Goal: Task Accomplishment & Management: Manage account settings

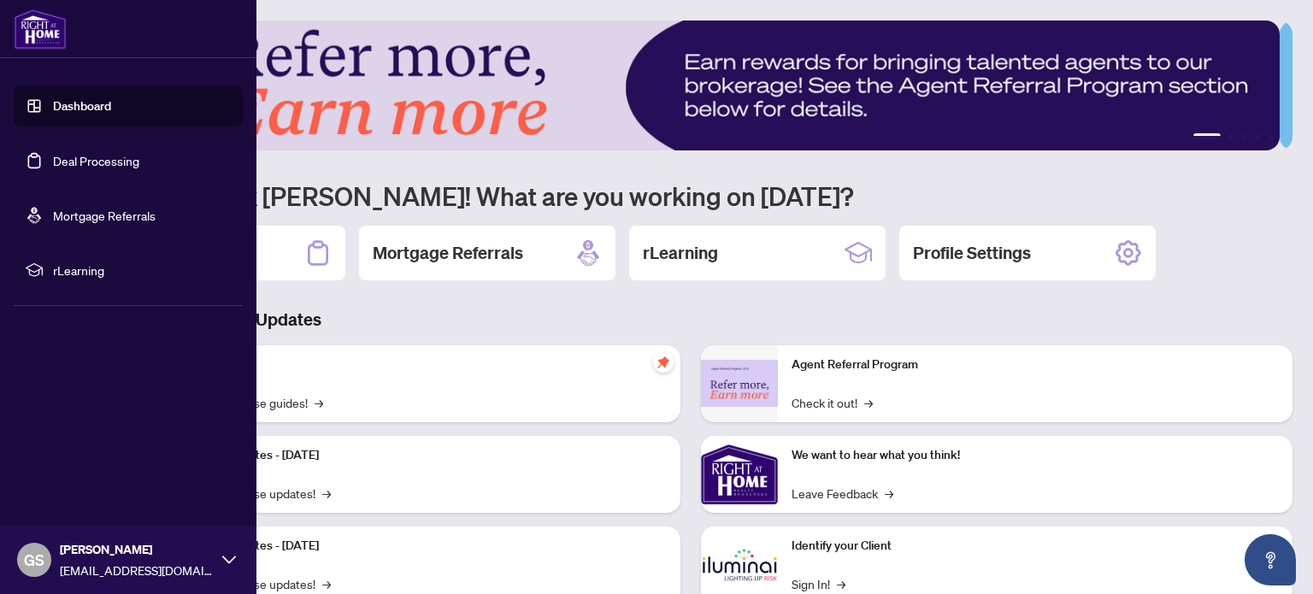
click at [63, 161] on link "Deal Processing" at bounding box center [96, 160] width 86 height 15
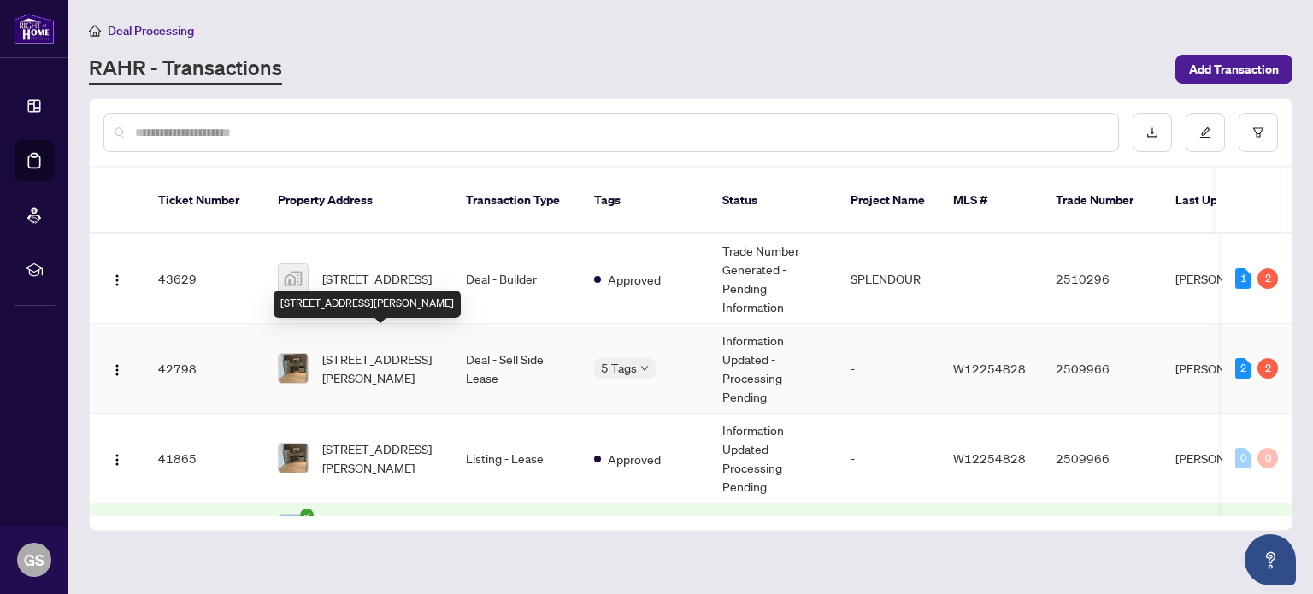
click at [379, 350] on span "[STREET_ADDRESS][PERSON_NAME]" at bounding box center [380, 369] width 116 height 38
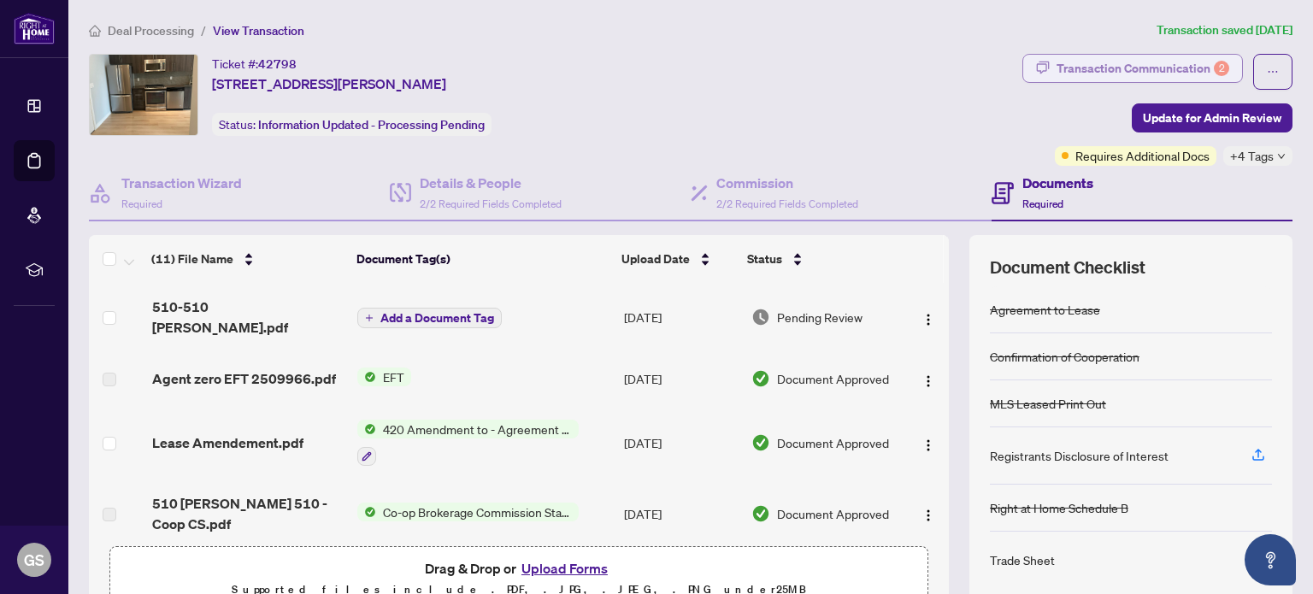
click at [1108, 64] on div "Transaction Communication 2" at bounding box center [1143, 68] width 173 height 27
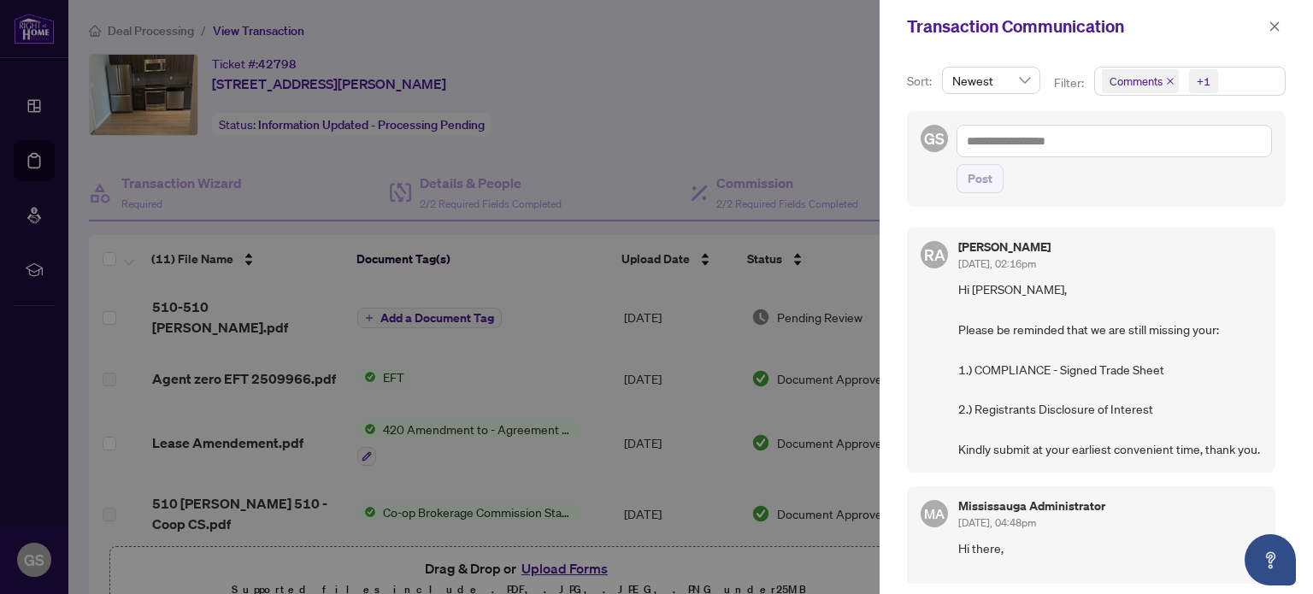
click at [806, 100] on div at bounding box center [656, 297] width 1313 height 594
click at [1270, 24] on icon "close" at bounding box center [1275, 27] width 12 height 12
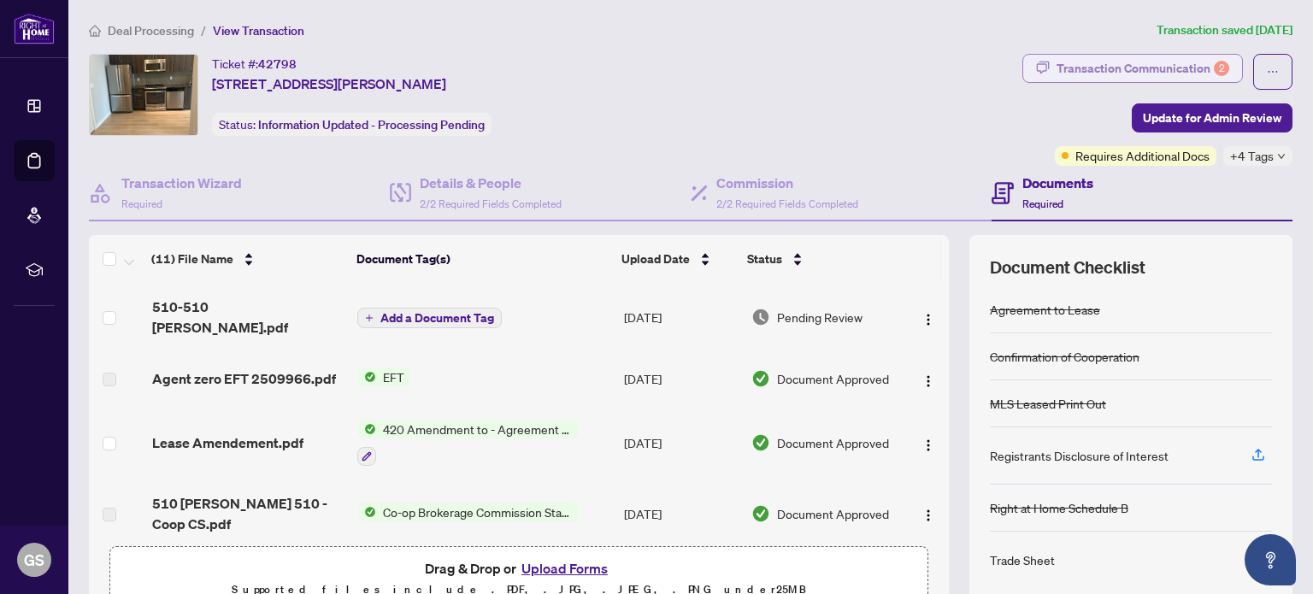
click at [1139, 64] on div "Transaction Communication 2" at bounding box center [1143, 68] width 173 height 27
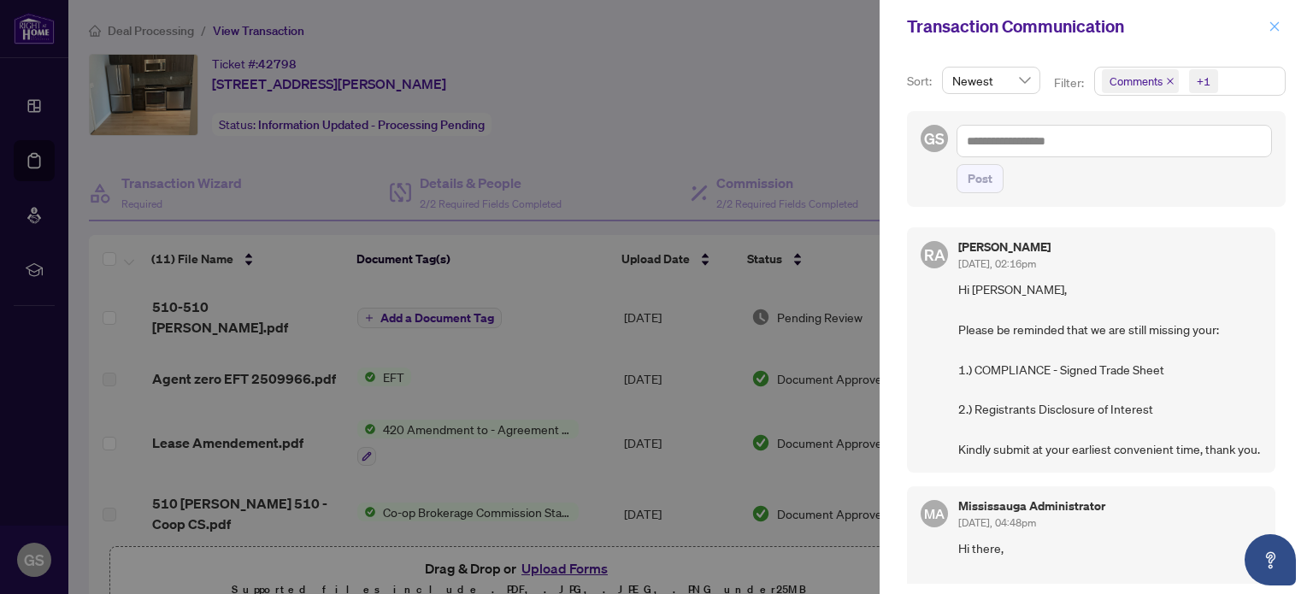
click at [1276, 29] on icon "close" at bounding box center [1275, 27] width 12 height 12
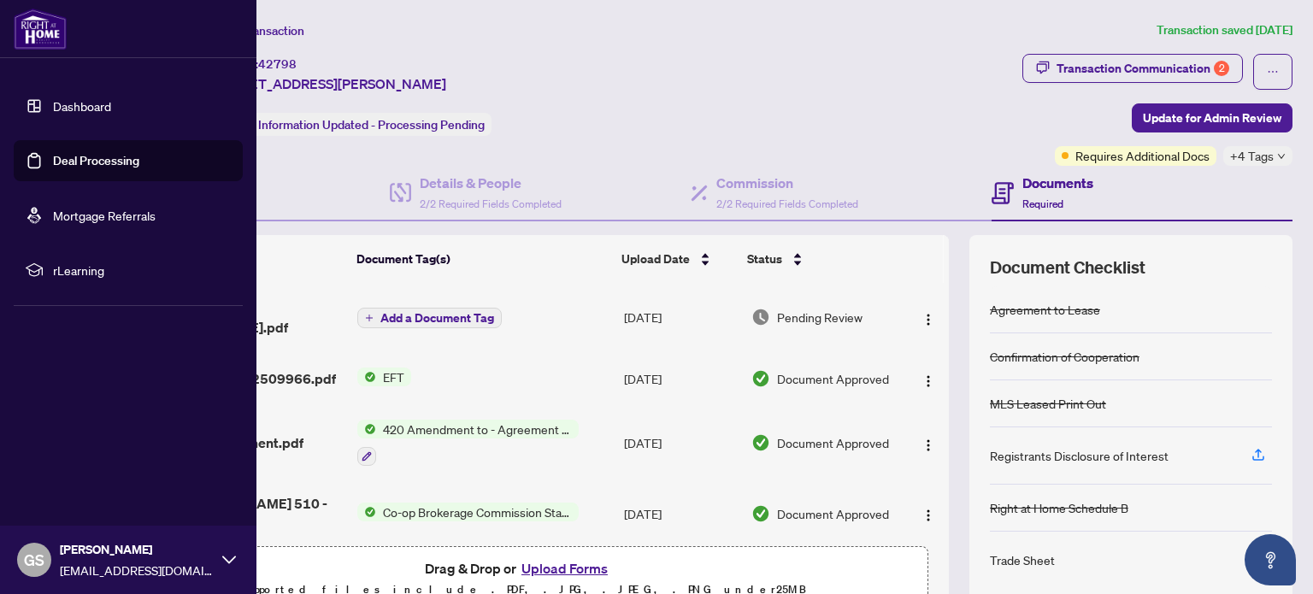
click at [38, 556] on span "GS" at bounding box center [34, 560] width 21 height 24
